Goal: Task Accomplishment & Management: Manage account settings

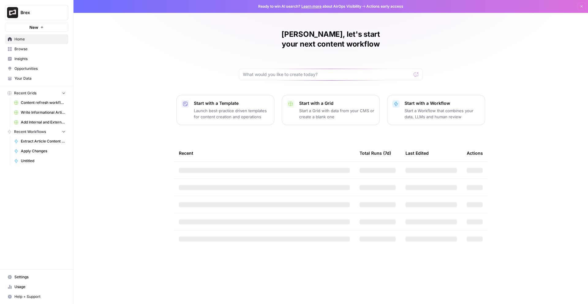
click at [36, 13] on span "Brex" at bounding box center [39, 12] width 37 height 6
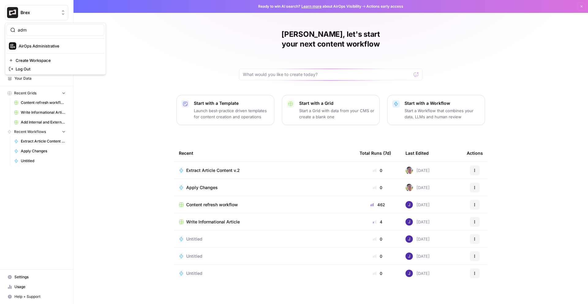
type input "adm"
click button "AirOps Administrative" at bounding box center [55, 46] width 98 height 10
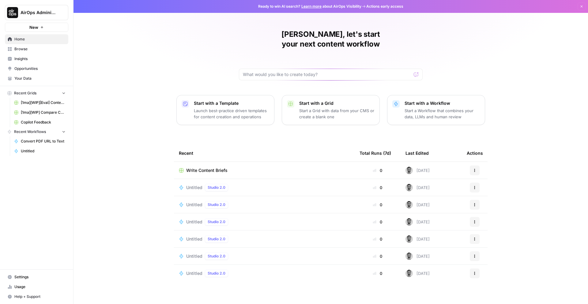
click at [197, 184] on span "Untitled" at bounding box center [194, 187] width 16 height 6
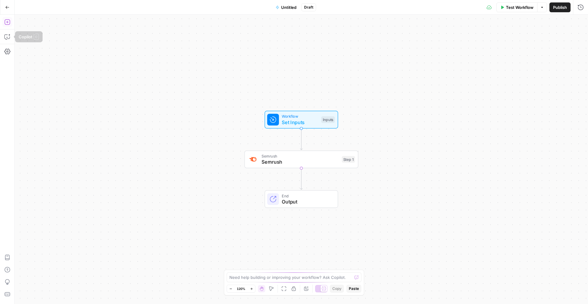
click at [6, 24] on icon "button" at bounding box center [7, 22] width 6 height 6
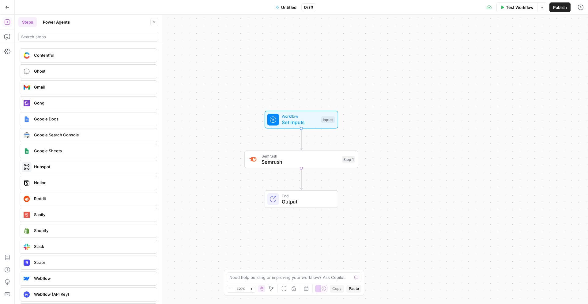
scroll to position [1204, 0]
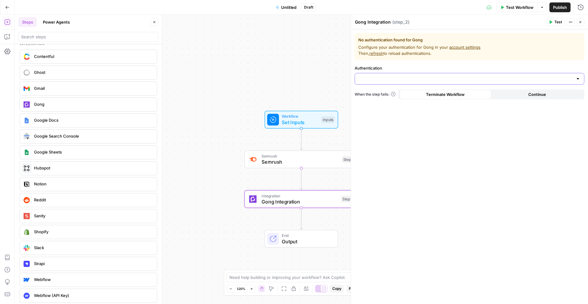
click at [406, 78] on input "Authentication" at bounding box center [466, 79] width 214 height 6
click at [402, 128] on form "No authentication found for Gong Configure your authentication for Gong in your…" at bounding box center [469, 166] width 237 height 274
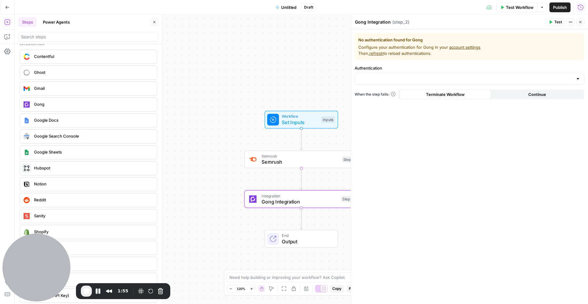
scroll to position [1172, 0]
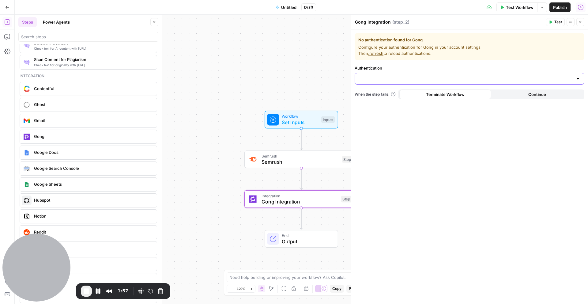
click at [420, 81] on input "Authentication" at bounding box center [466, 79] width 214 height 6
click at [85, 293] on span "End Recording" at bounding box center [86, 290] width 7 height 7
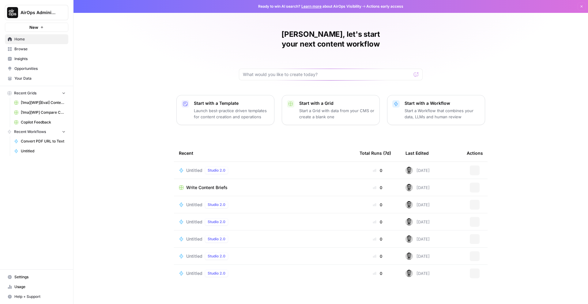
click at [38, 16] on button "AirOps Administrative" at bounding box center [36, 12] width 63 height 15
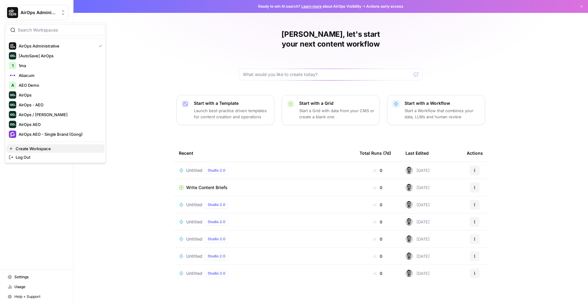
click at [49, 146] on span "Create Workspace" at bounding box center [58, 149] width 84 height 6
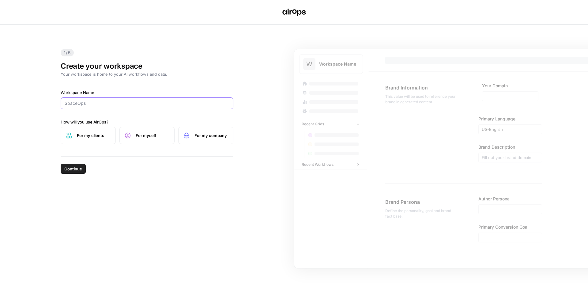
click at [97, 103] on input "Workspace Name" at bounding box center [147, 103] width 165 height 6
type input "g"
click at [107, 102] on input "Workspace Name" at bounding box center [147, 103] width 165 height 6
